Goal: Task Accomplishment & Management: Use online tool/utility

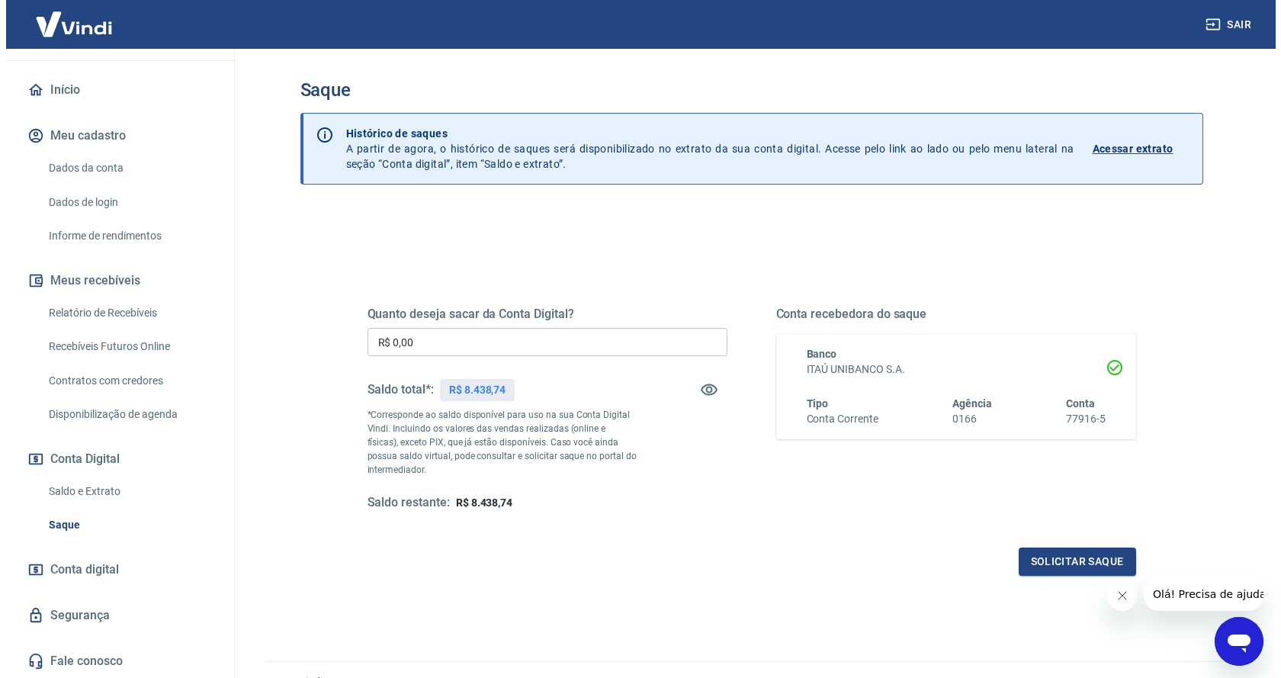
scroll to position [30, 0]
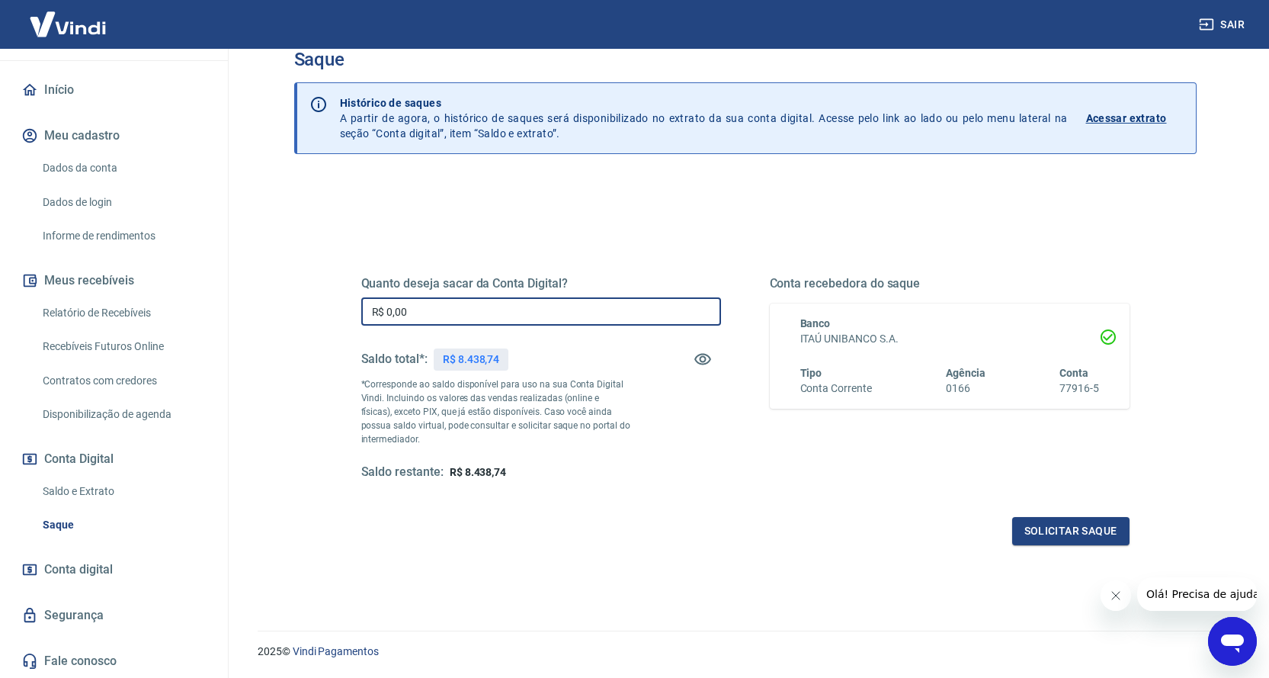
click at [457, 312] on input "R$ 0,00" at bounding box center [541, 311] width 360 height 28
drag, startPoint x: 310, startPoint y: 308, endPoint x: 302, endPoint y: 306, distance: 8.0
click at [302, 306] on div "Quanto deseja sacar da Conta Digital? R$ 0,00 ​ Saldo total*: R$ 8.438,74 *Corr…" at bounding box center [745, 450] width 903 height 545
type input "R$ 1.018,60"
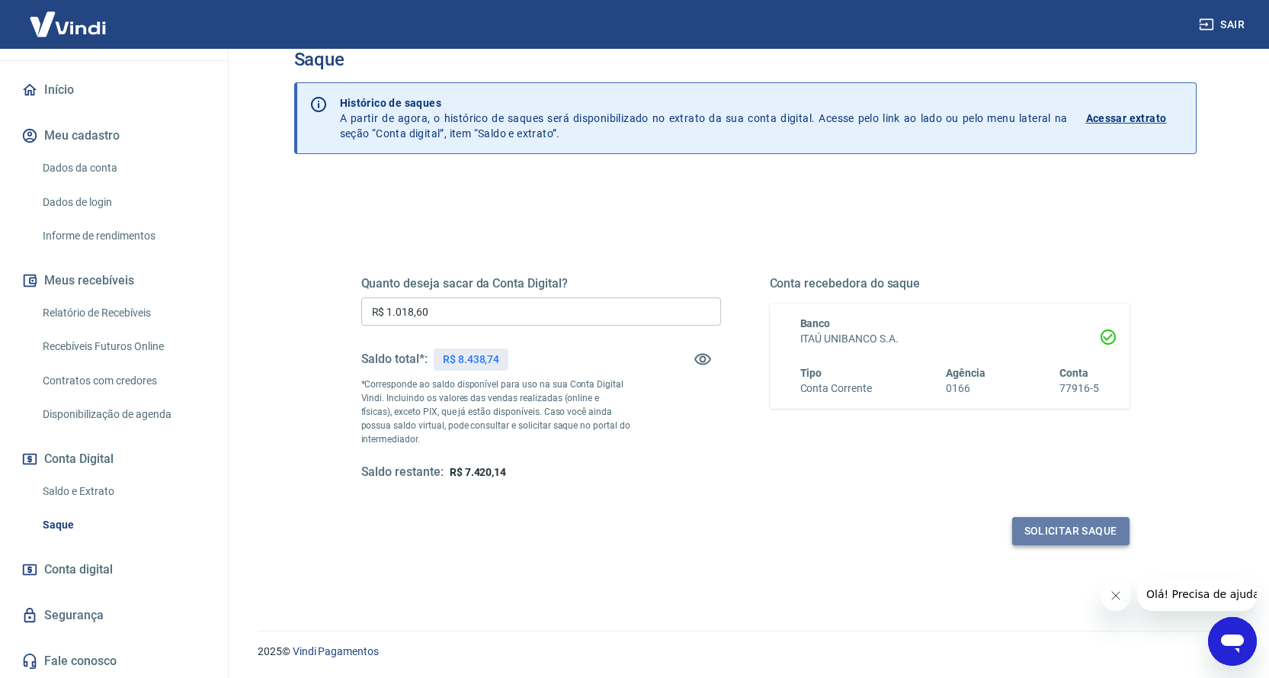
click at [1046, 534] on button "Solicitar saque" at bounding box center [1070, 531] width 117 height 28
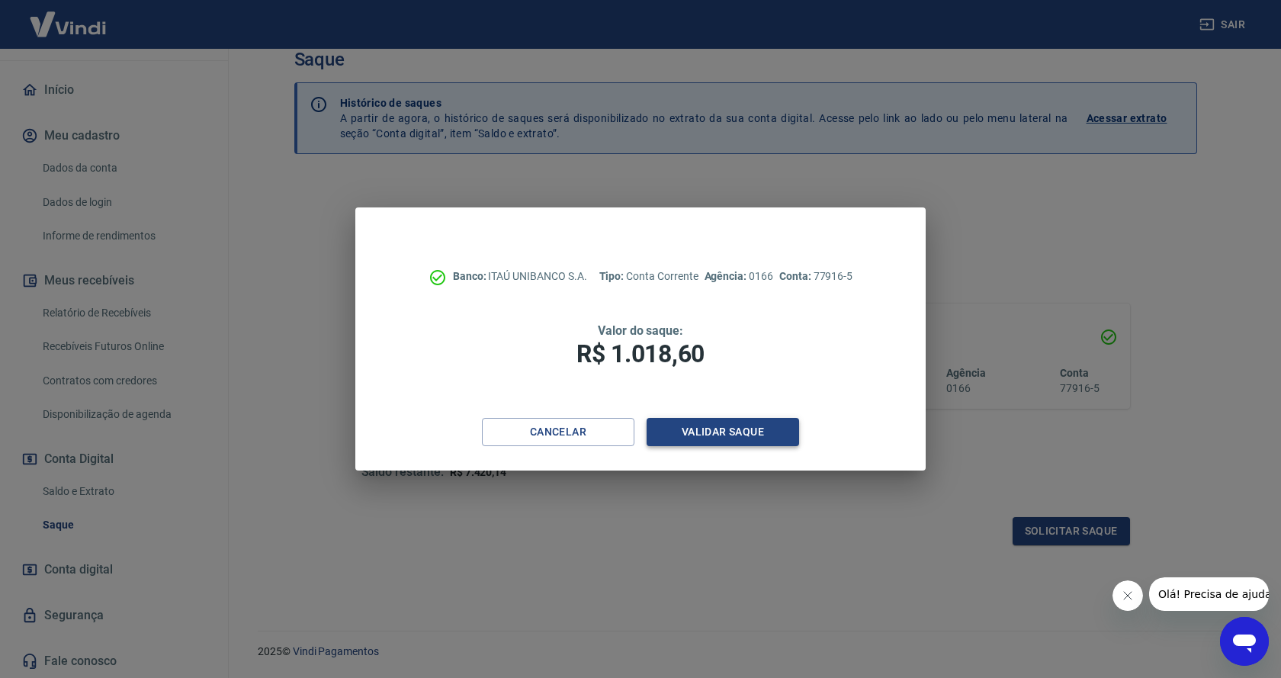
click at [691, 442] on button "Validar saque" at bounding box center [722, 432] width 152 height 28
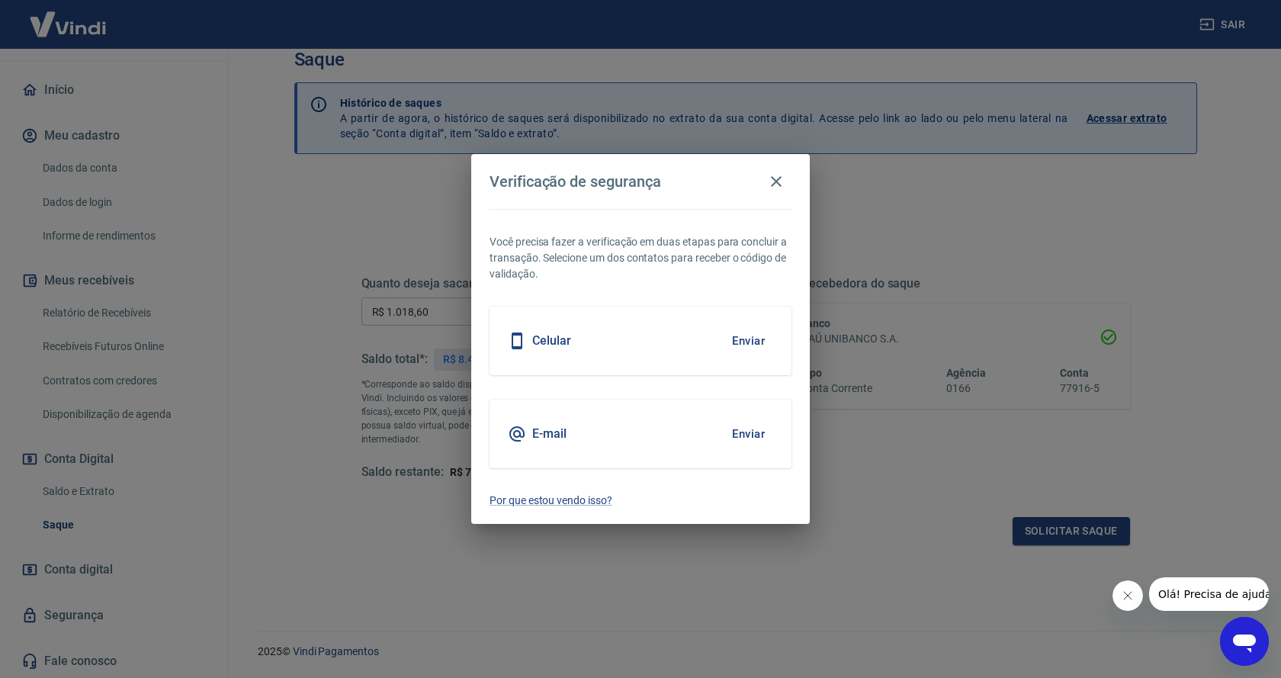
click at [742, 337] on button "Enviar" at bounding box center [748, 341] width 50 height 32
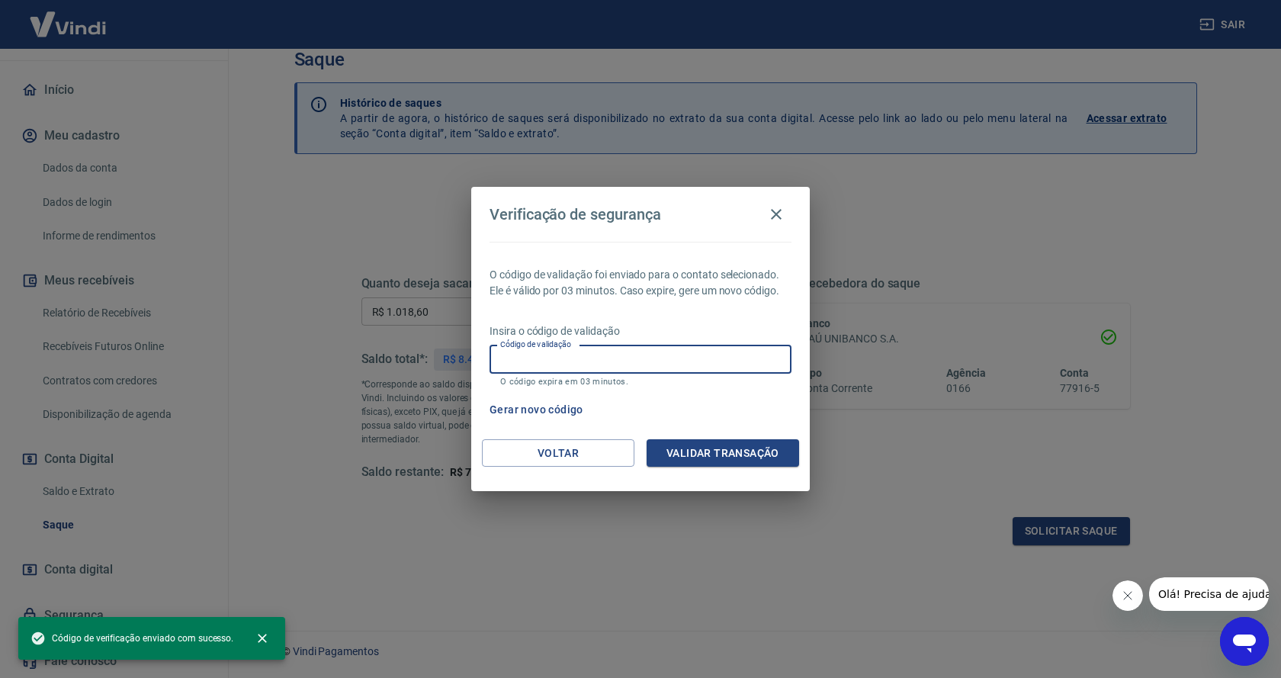
click at [695, 361] on input "Código de validação" at bounding box center [640, 359] width 302 height 28
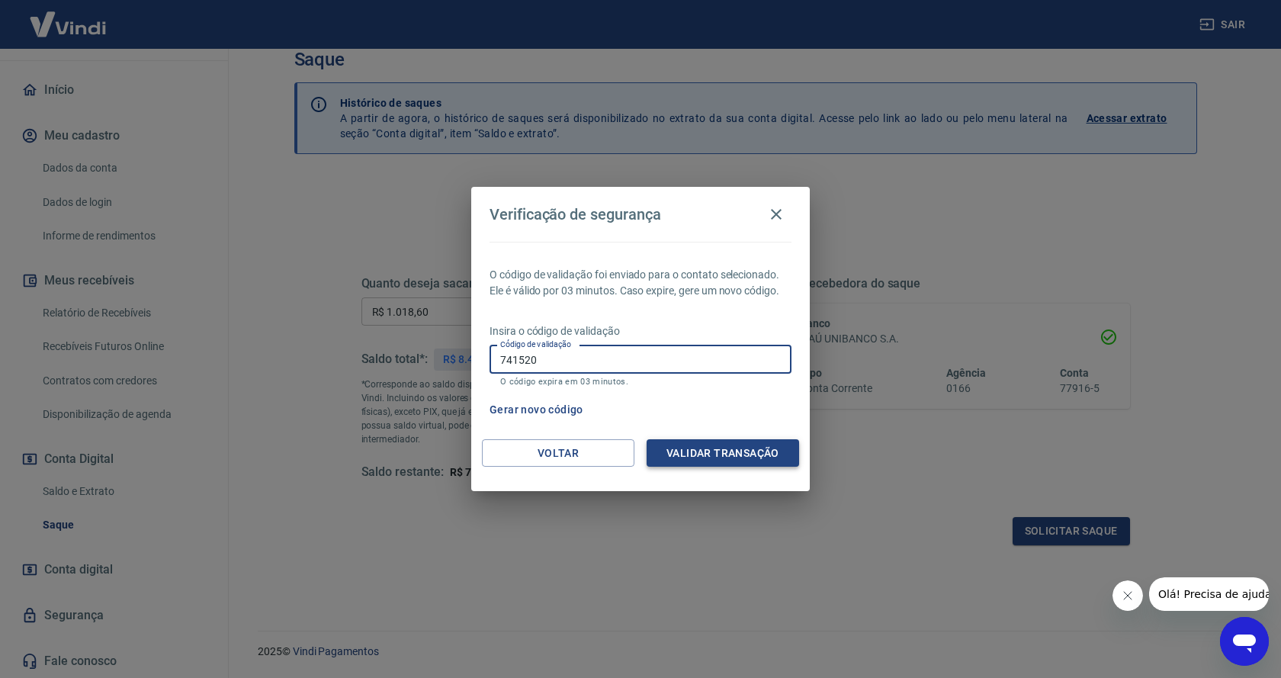
type input "741520"
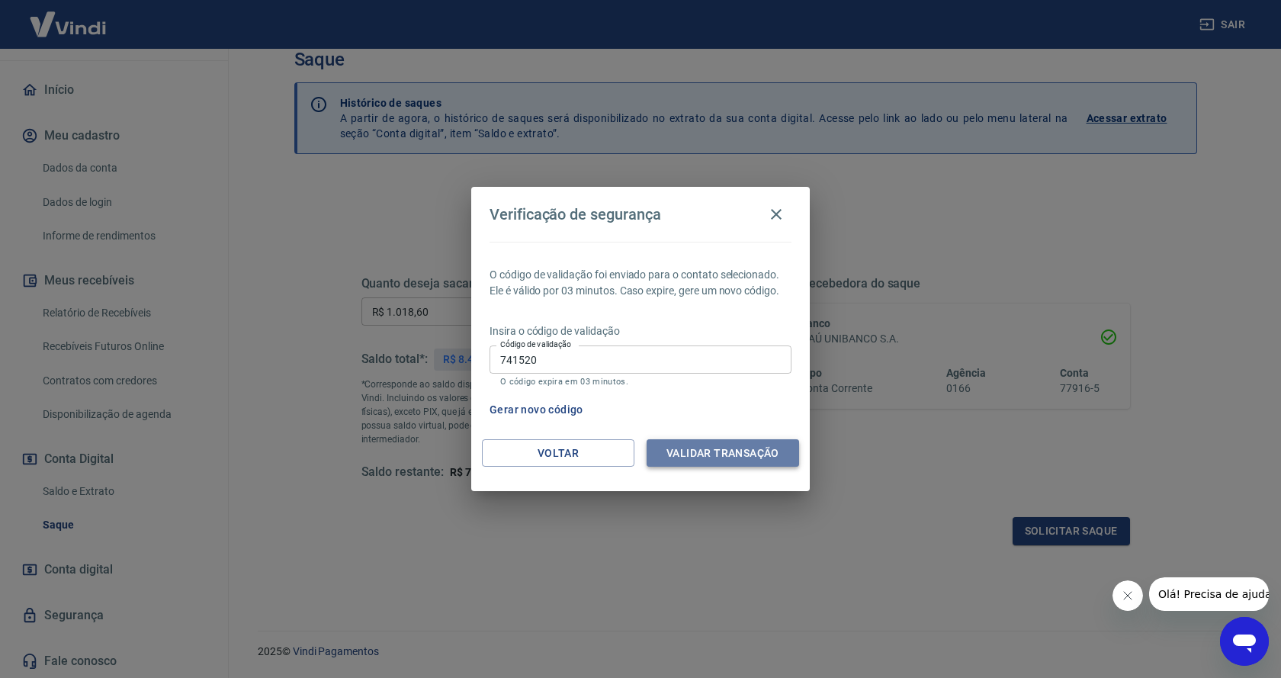
click at [766, 456] on button "Validar transação" at bounding box center [722, 453] width 152 height 28
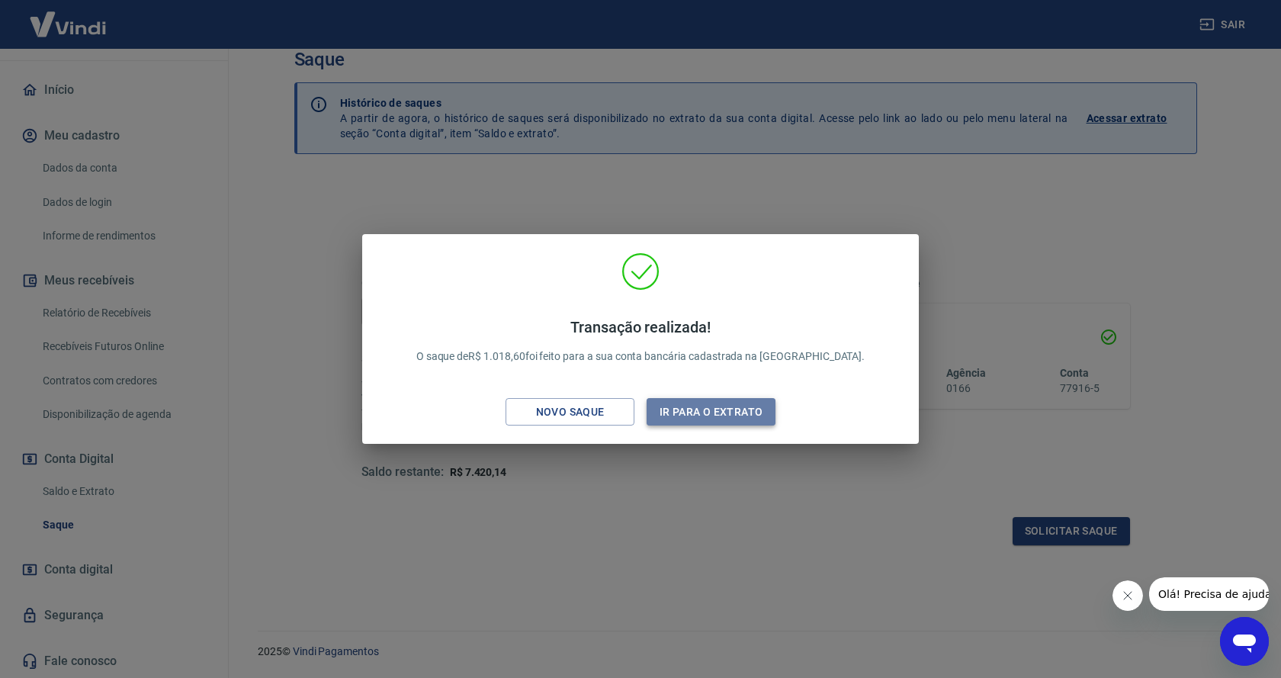
click at [747, 412] on button "Ir para o extrato" at bounding box center [710, 412] width 129 height 28
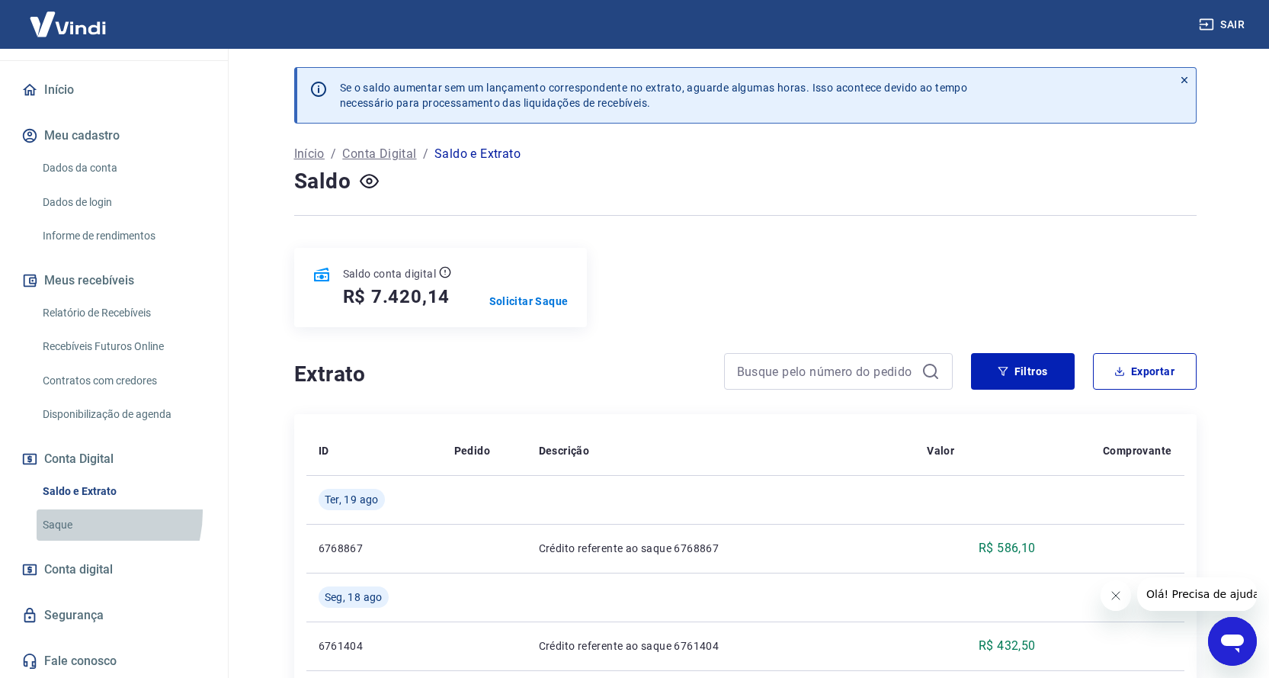
click at [75, 512] on link "Saque" at bounding box center [123, 524] width 173 height 31
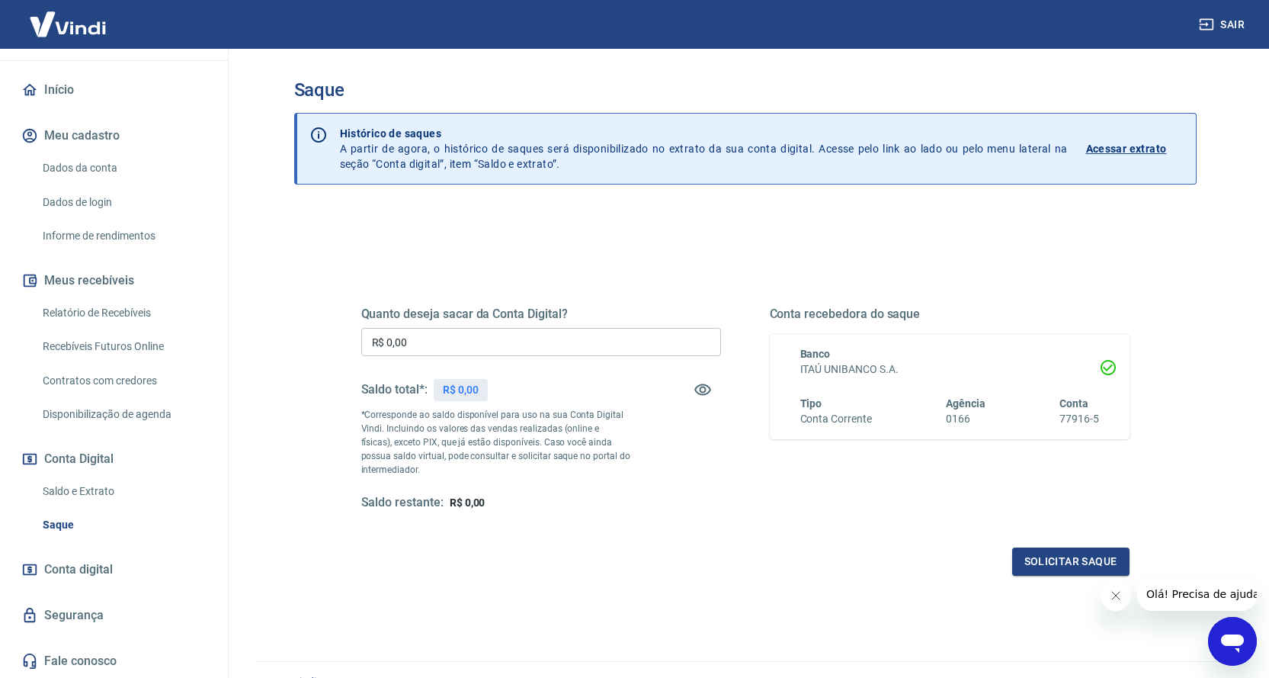
click at [65, 499] on link "Saldo e Extrato" at bounding box center [123, 491] width 173 height 31
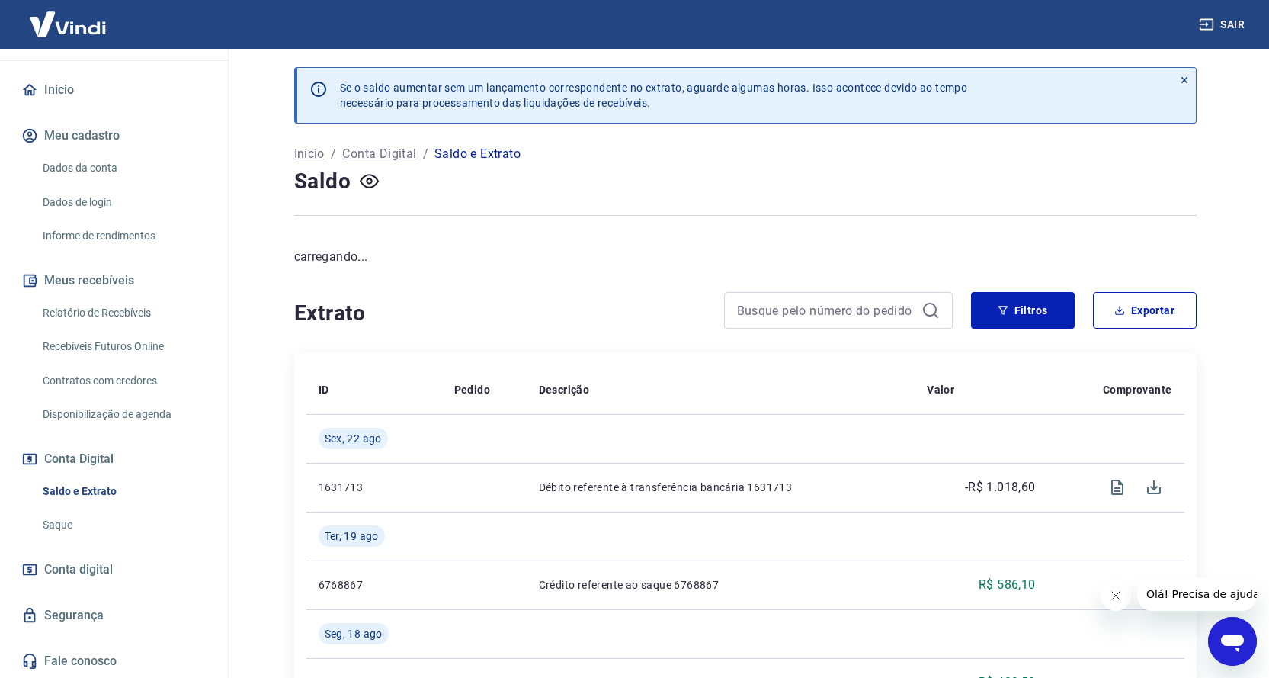
scroll to position [30, 0]
